Goal: Check status

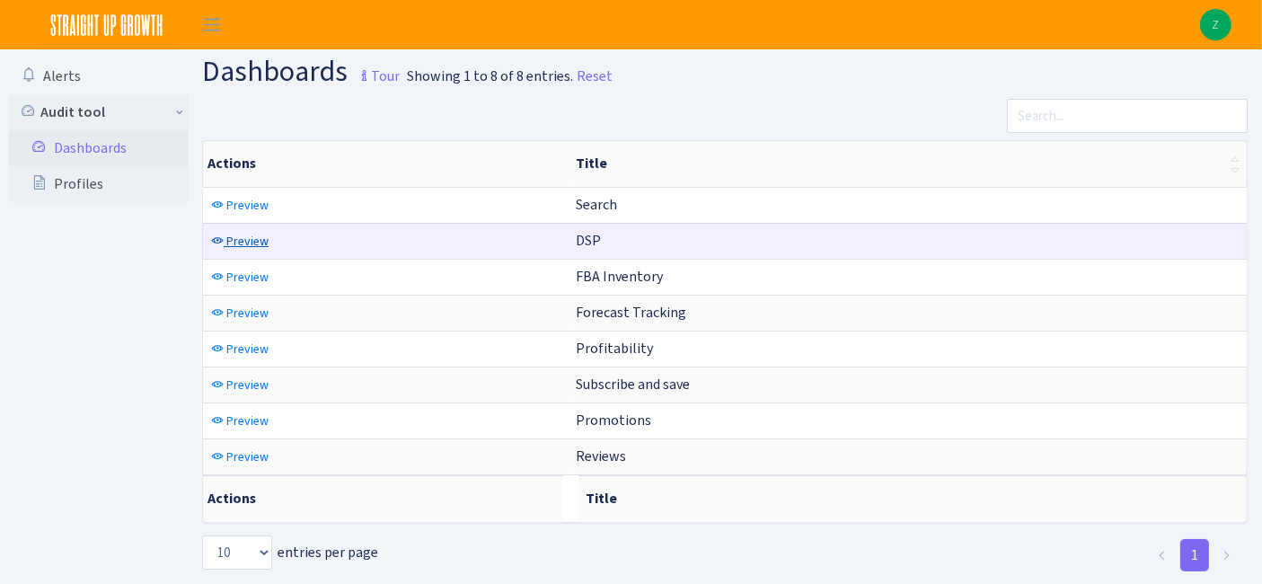
click at [264, 239] on span "Preview" at bounding box center [247, 241] width 42 height 17
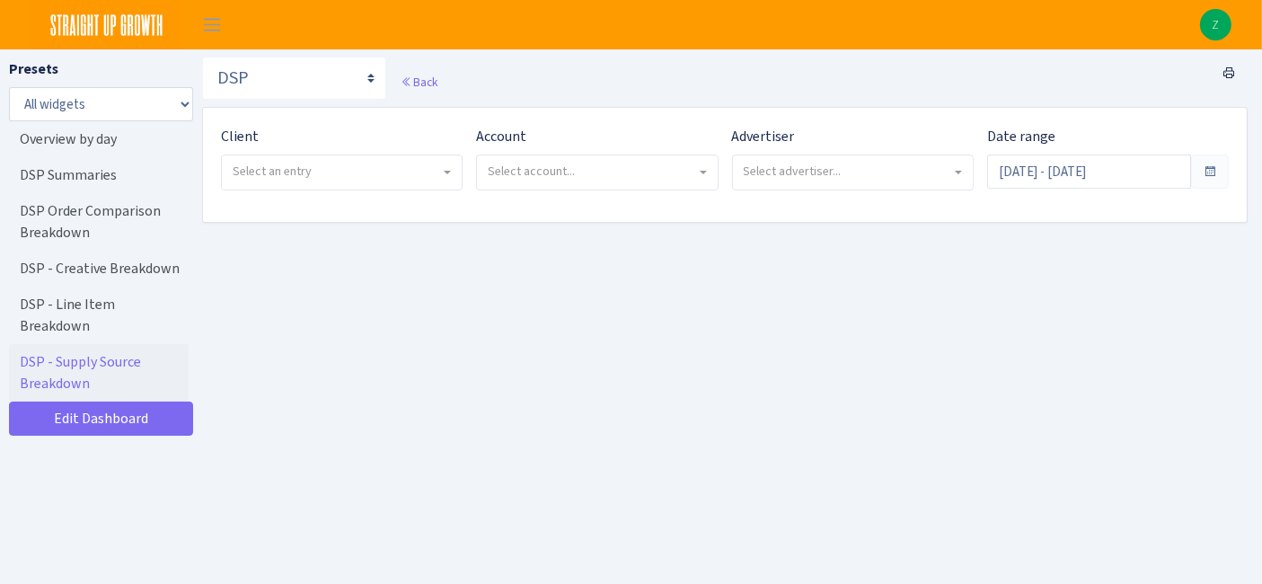
click at [396, 177] on span "Select an entry" at bounding box center [337, 172] width 208 height 18
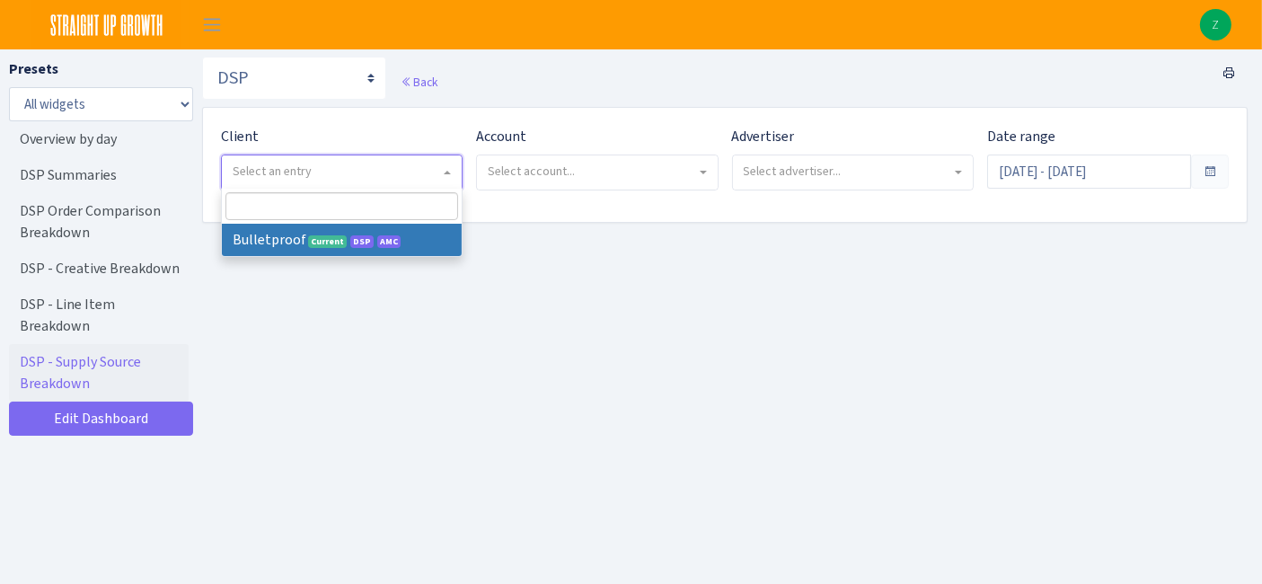
select select "409"
select select
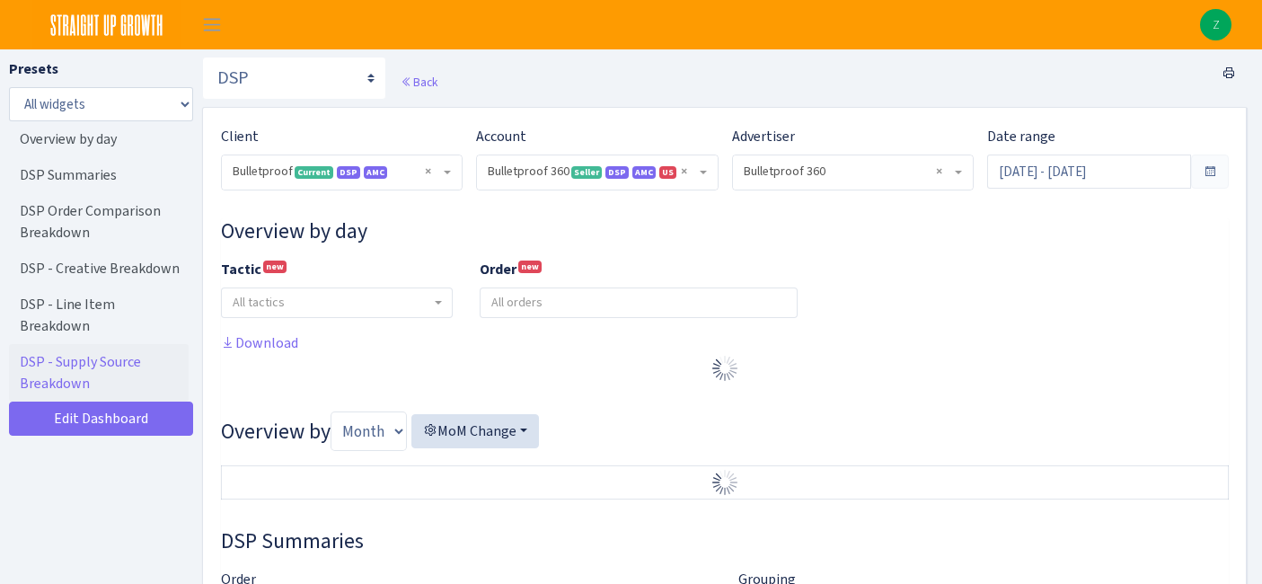
select select "3235730245795869"
select select "2888625790301"
select select
click at [1075, 174] on input "Aug 9, 2025 - Sep 7, 2025" at bounding box center [1089, 172] width 204 height 34
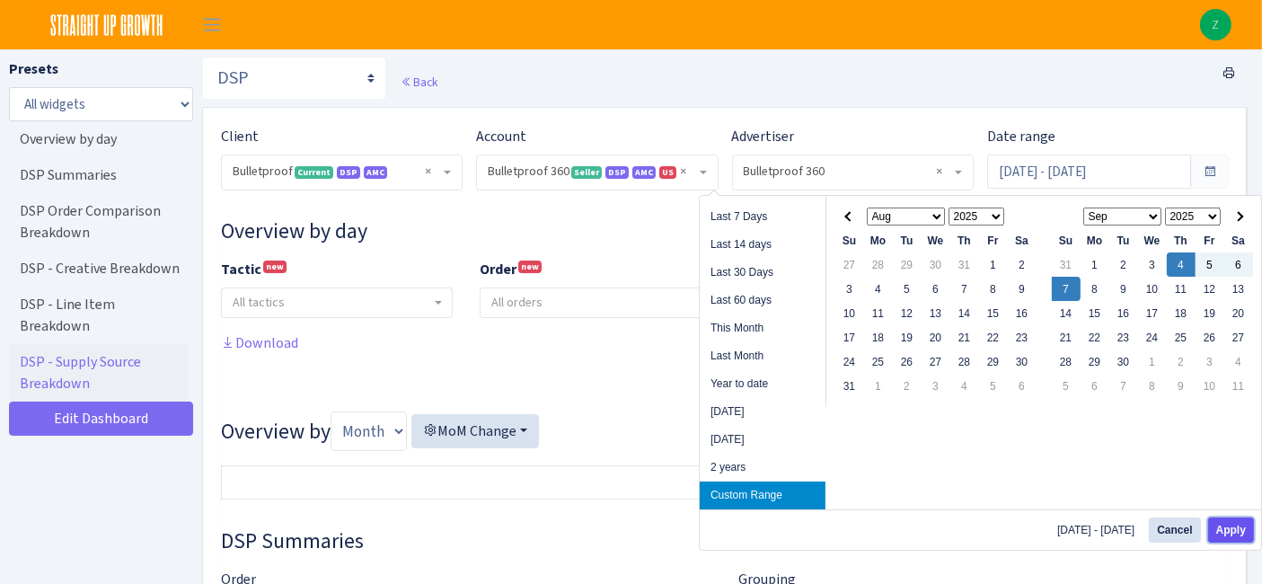
click at [1225, 524] on button "Apply" at bounding box center [1231, 530] width 46 height 25
type input "Sep 4, 2025 - Sep 7, 2025"
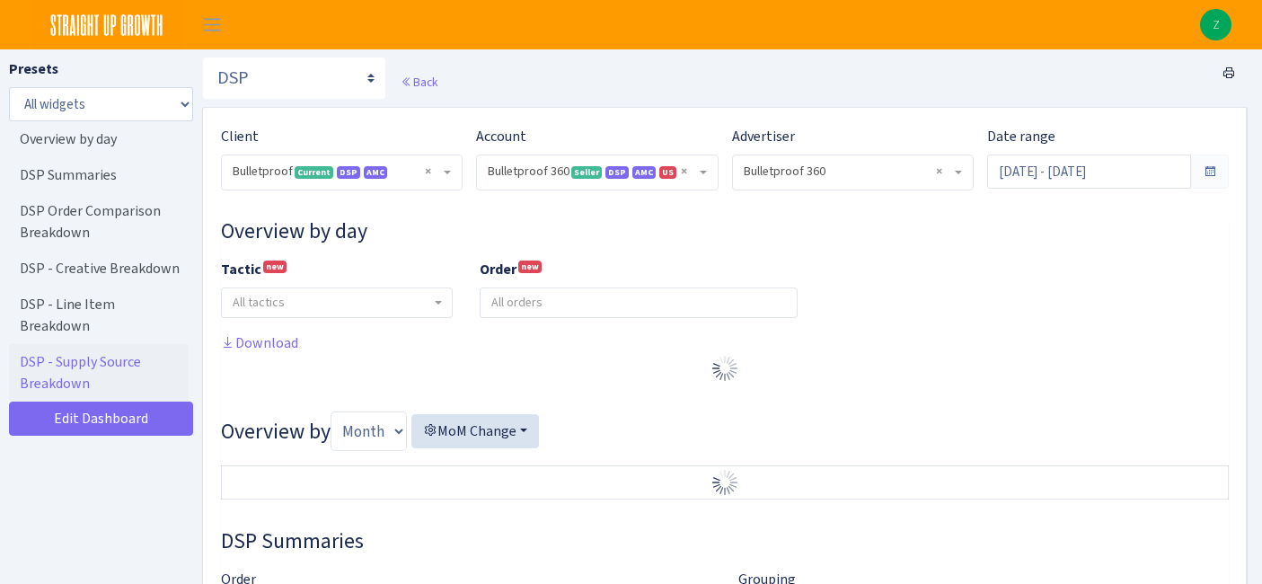
select select "3235730245795869"
select select "2888625790301"
select select
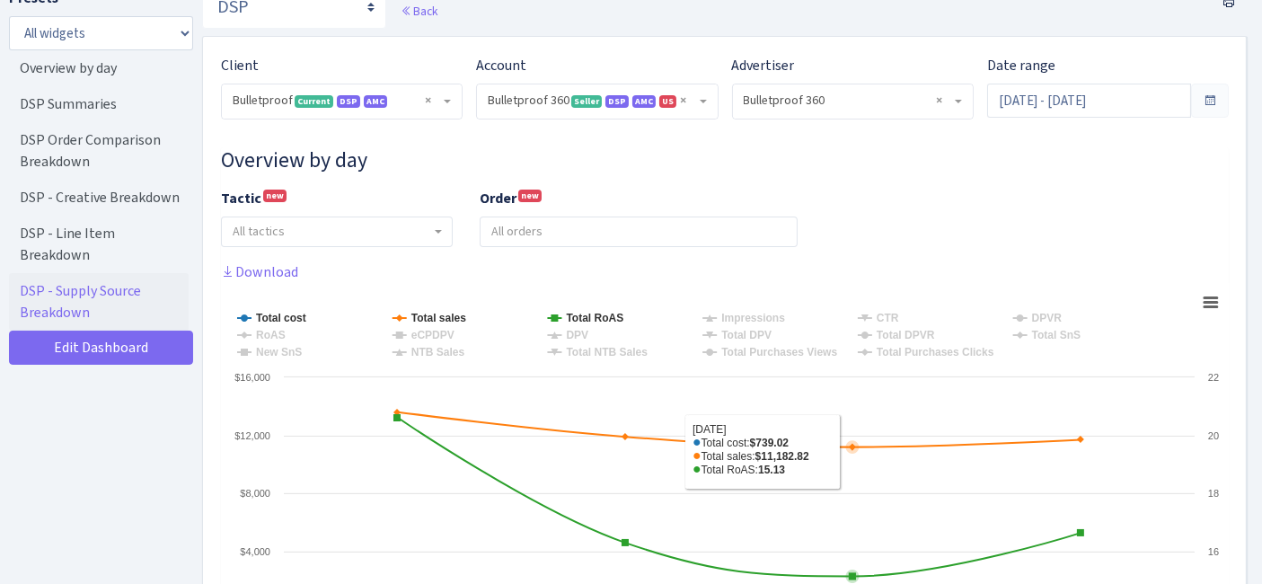
scroll to position [199, 0]
